Goal: Browse casually

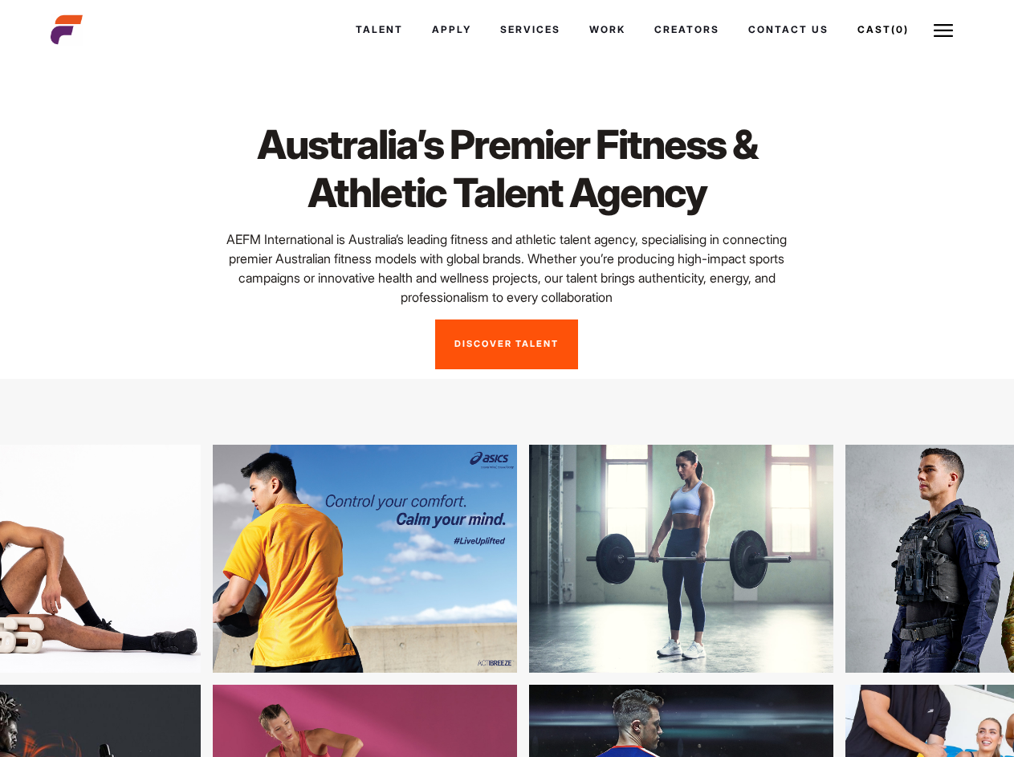
click at [880, 30] on link "Cast (0)" at bounding box center [883, 29] width 80 height 43
